Goal: Complete application form

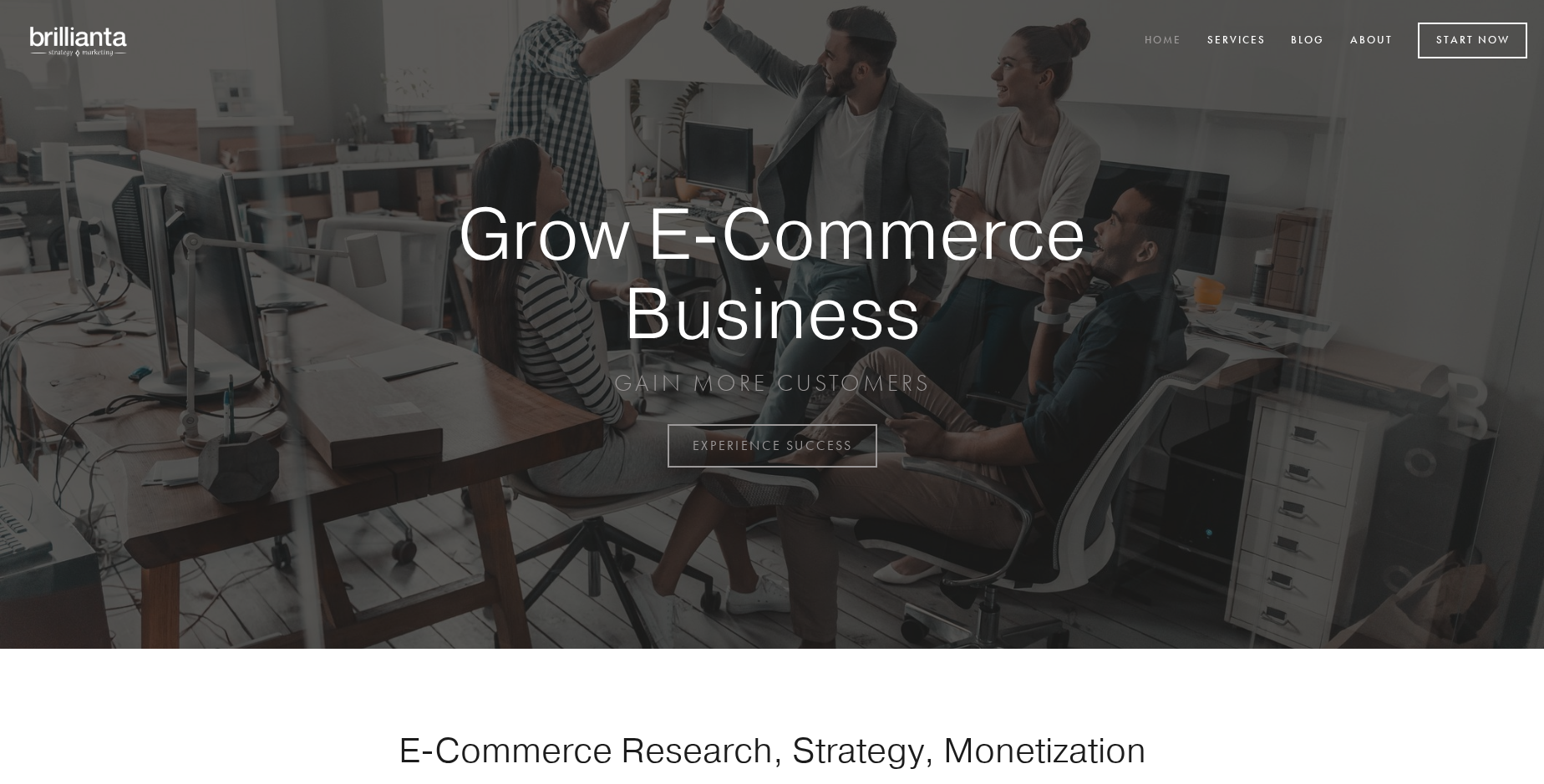
scroll to position [4379, 0]
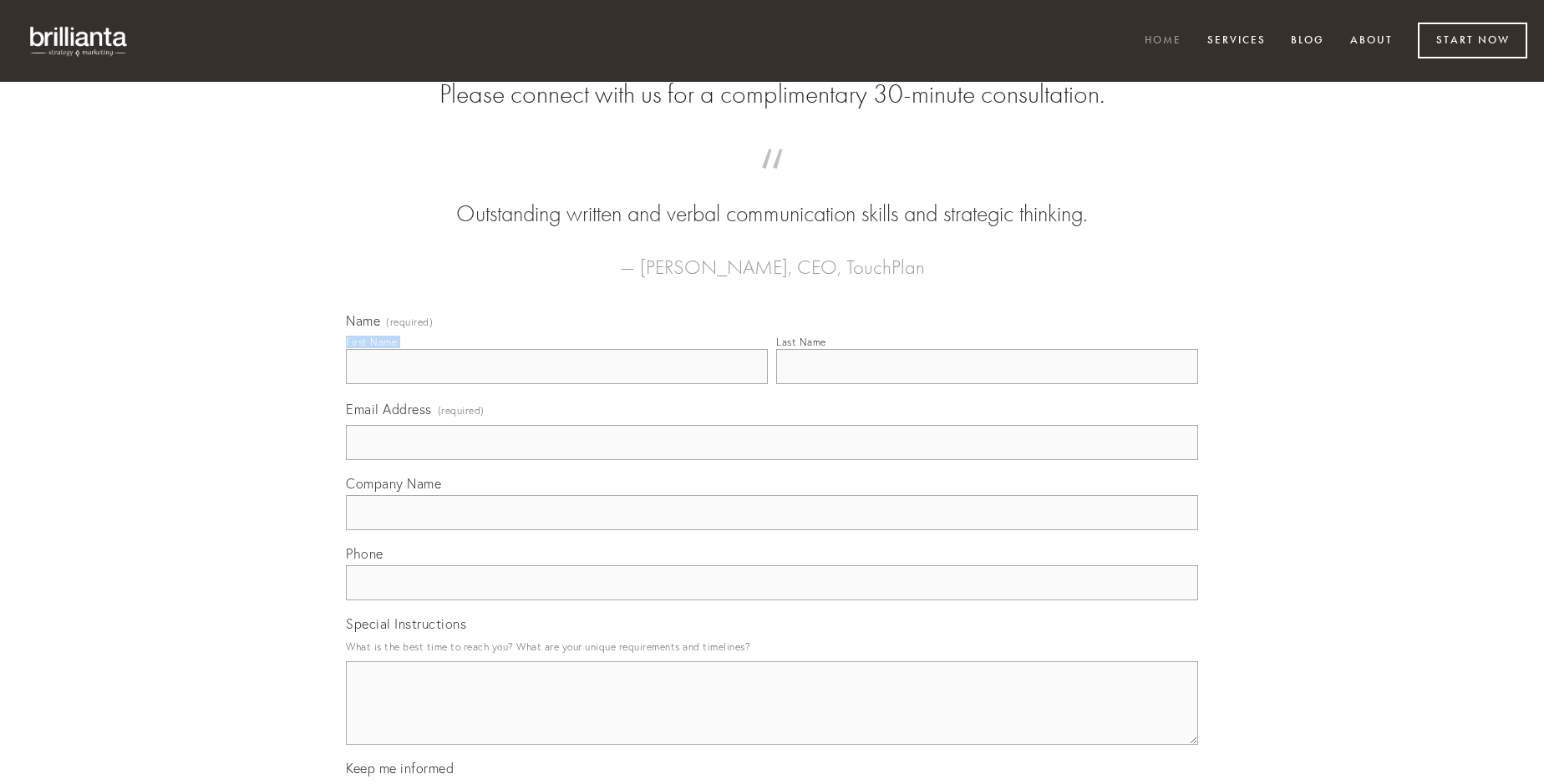
type input "[PERSON_NAME]"
click at [987, 385] on input "Last Name" at bounding box center [987, 366] width 422 height 35
type input "[PERSON_NAME]"
click at [772, 460] on input "Email Address (required)" at bounding box center [772, 443] width 852 height 35
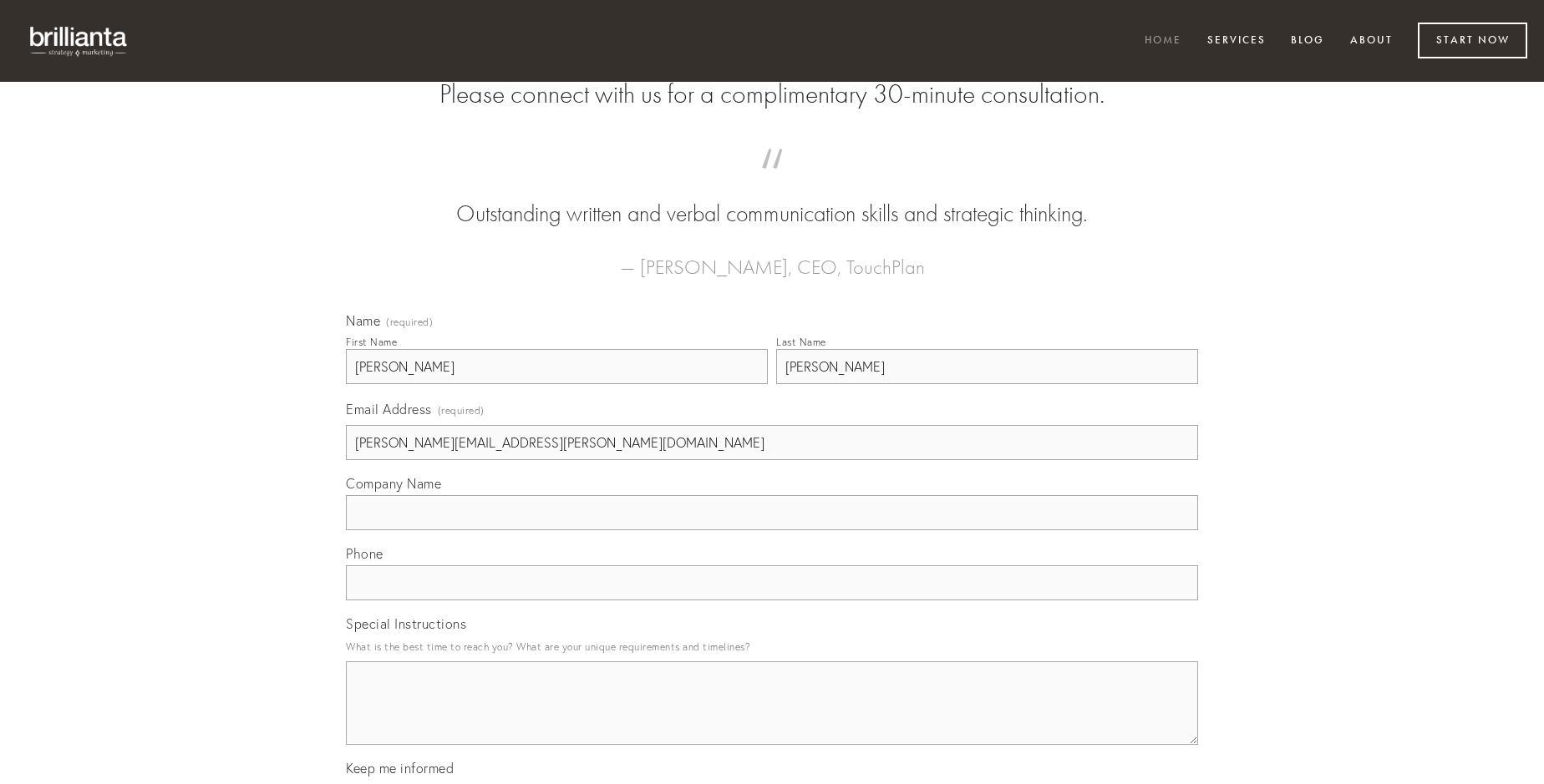
type input "[PERSON_NAME][EMAIL_ADDRESS][PERSON_NAME][DOMAIN_NAME]"
click at [772, 531] on input "Company Name" at bounding box center [772, 512] width 852 height 35
type input "adficio"
click at [772, 600] on input "text" at bounding box center [772, 583] width 852 height 35
click at [772, 718] on textarea "Special Instructions" at bounding box center [772, 703] width 852 height 83
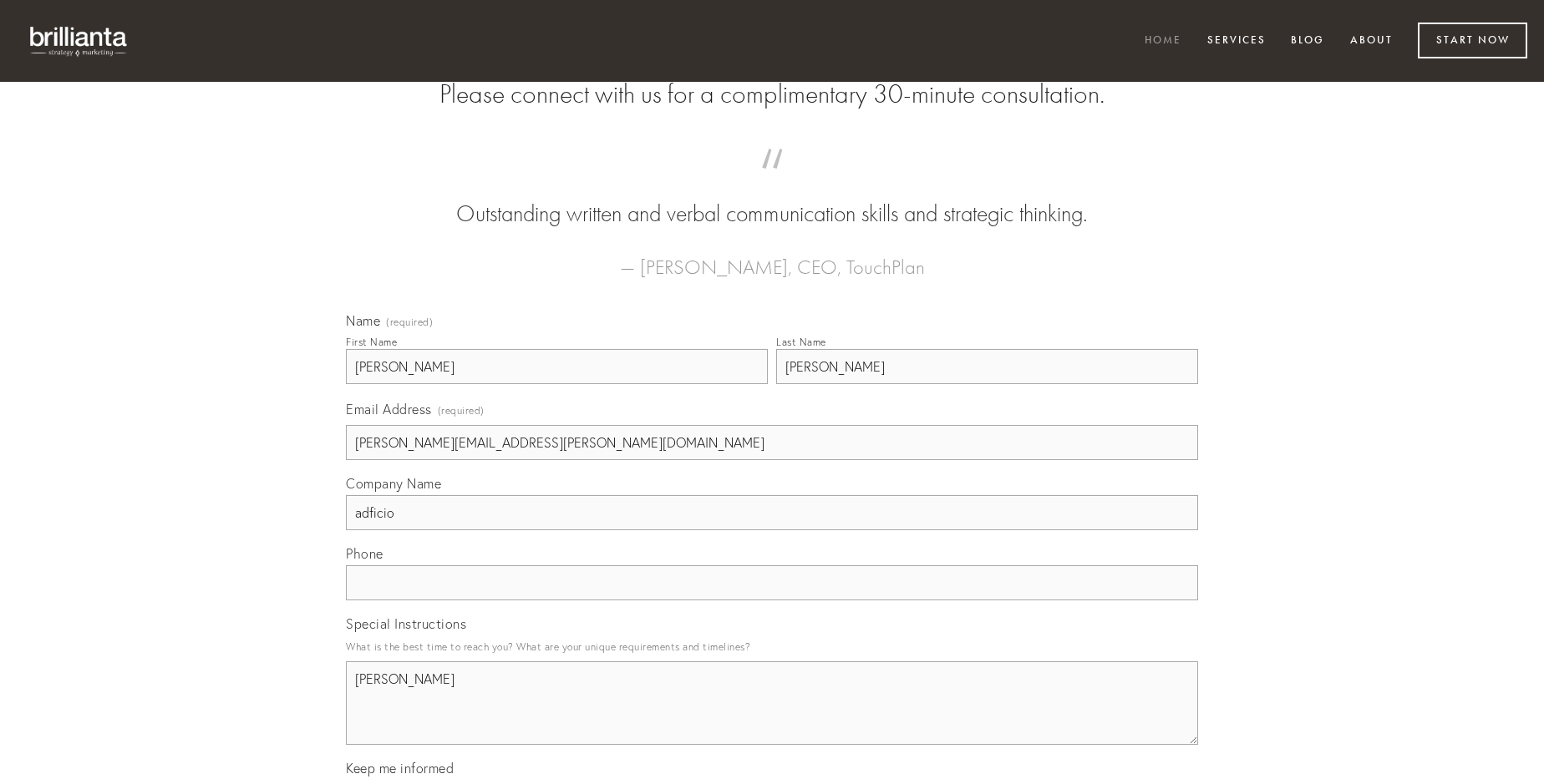
type textarea "[PERSON_NAME]"
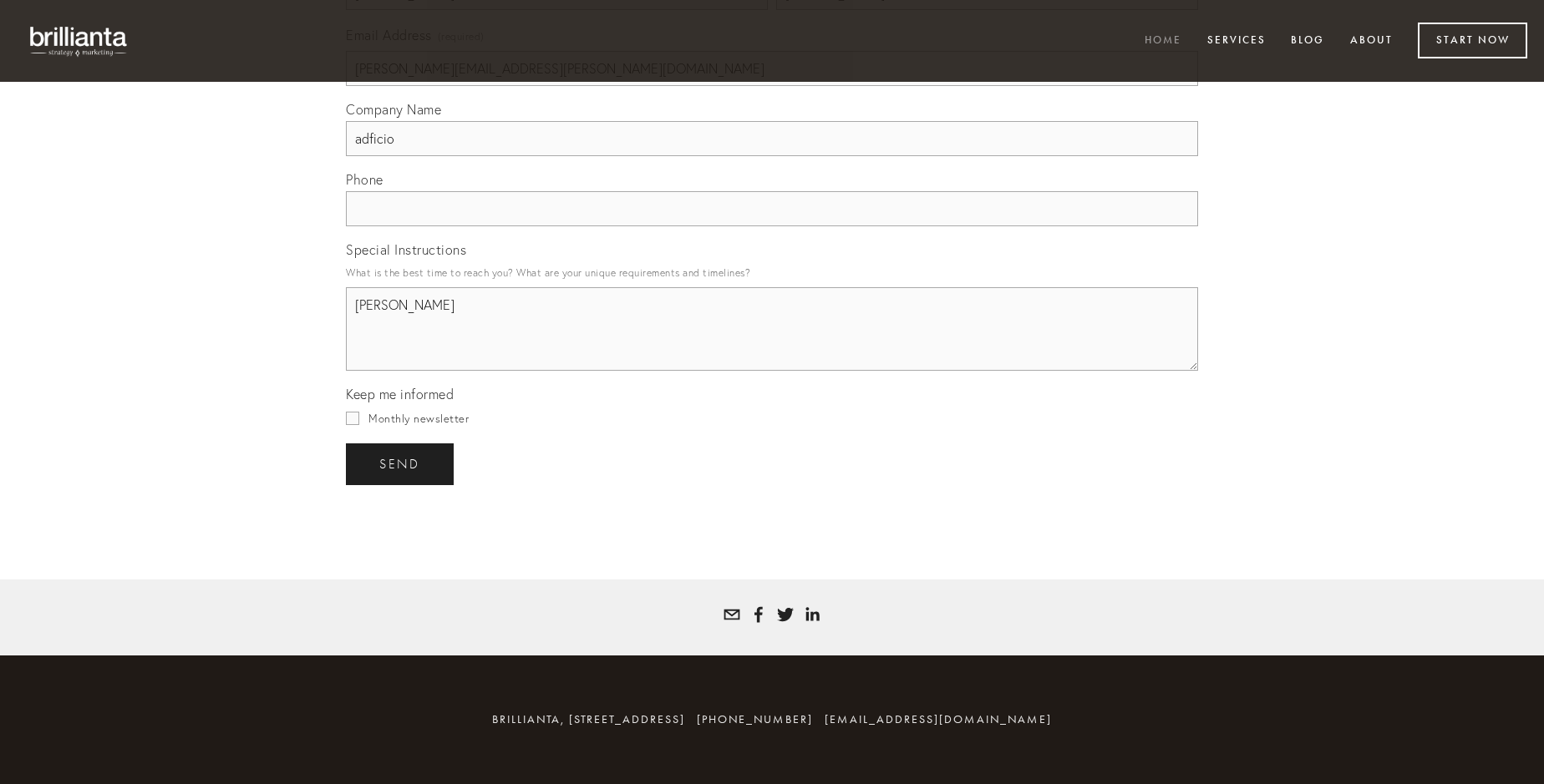
click at [401, 464] on span "send" at bounding box center [399, 465] width 41 height 15
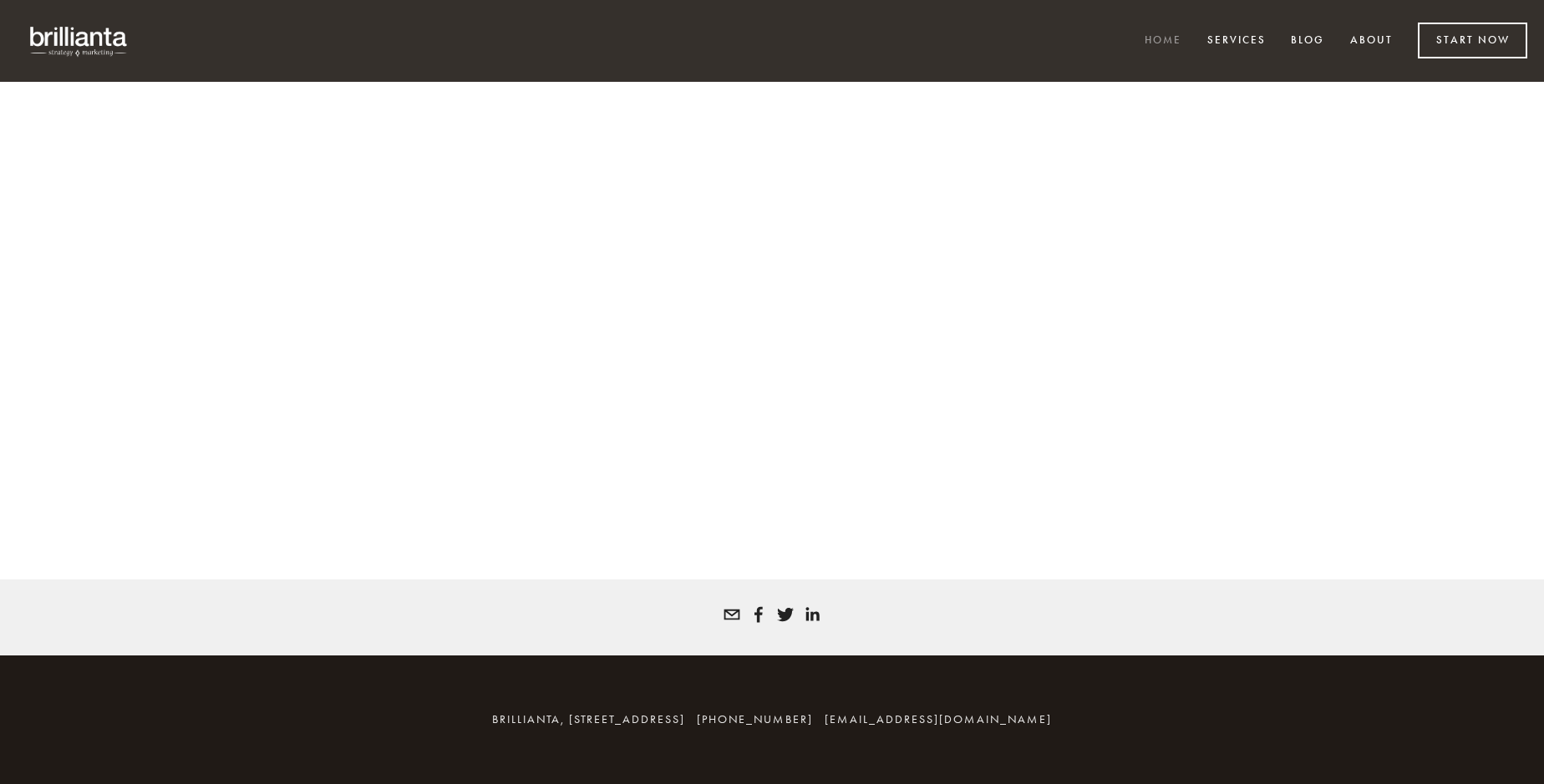
scroll to position [4357, 0]
